Goal: Task Accomplishment & Management: Manage account settings

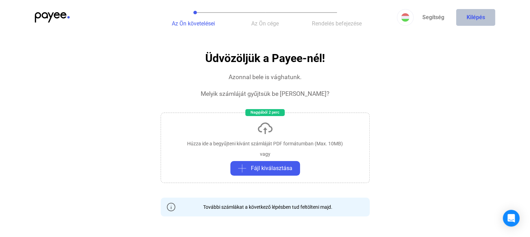
click at [471, 18] on button "Kilépés" at bounding box center [475, 17] width 39 height 17
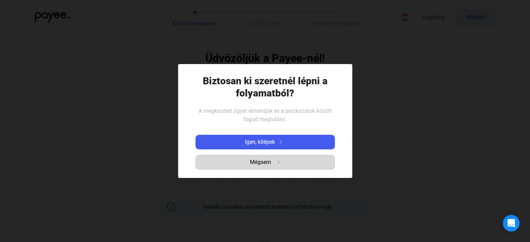
click at [261, 163] on span "Mégsem" at bounding box center [260, 162] width 21 height 8
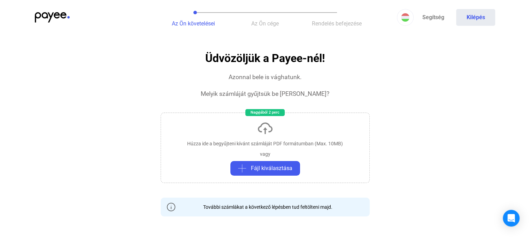
click at [194, 23] on span "Az Ön követelései" at bounding box center [193, 23] width 43 height 7
click at [49, 13] on img at bounding box center [52, 17] width 35 height 10
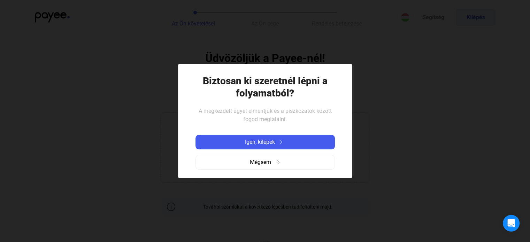
click at [397, 124] on div at bounding box center [265, 121] width 530 height 242
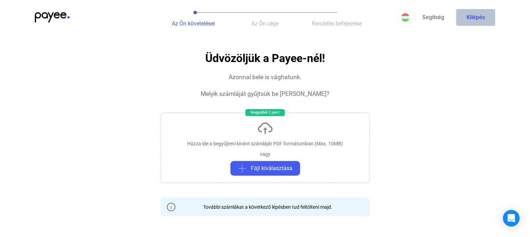
click at [483, 18] on button "Kilépés" at bounding box center [475, 17] width 39 height 17
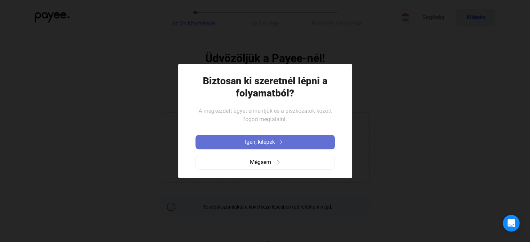
click at [252, 140] on span "Igen, kilépek" at bounding box center [260, 142] width 30 height 8
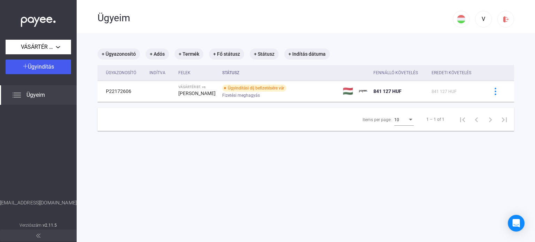
click at [38, 94] on span "Ügyeim" at bounding box center [35, 95] width 18 height 8
click at [478, 17] on div "V" at bounding box center [484, 19] width 12 height 8
